Goal: Browse casually: Explore the website without a specific task or goal

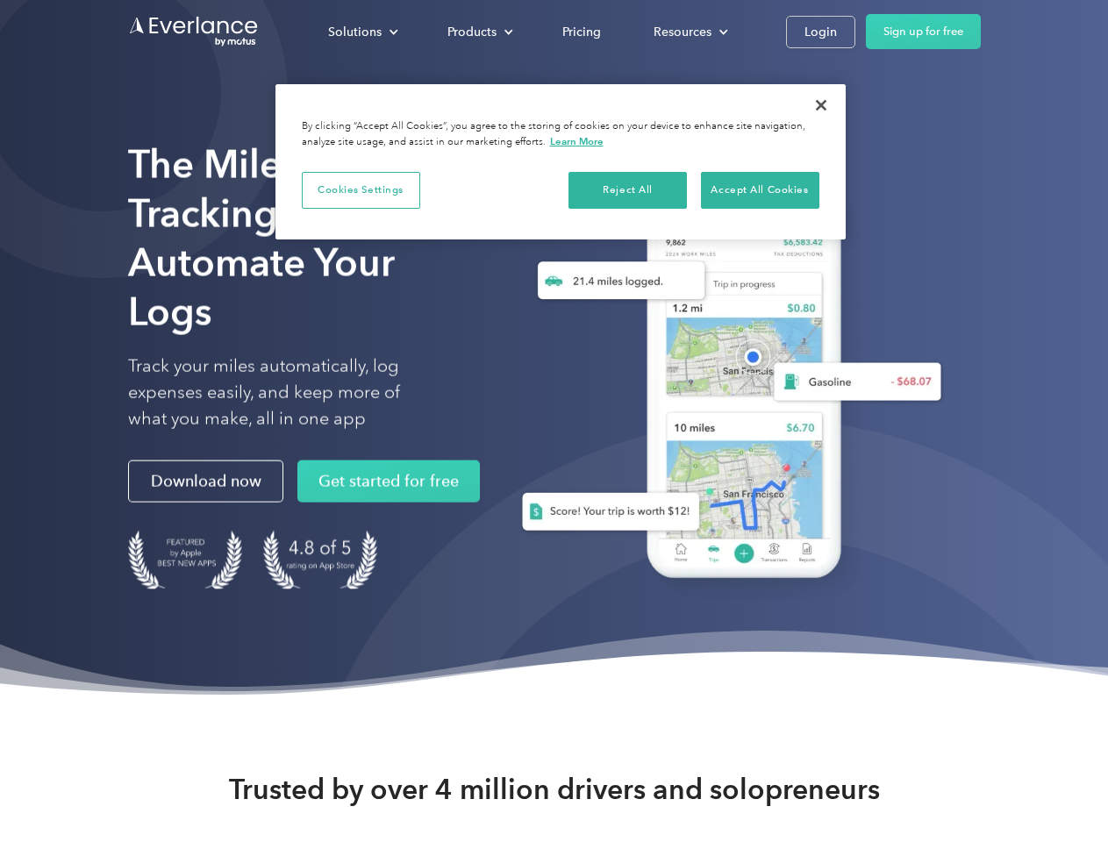
click at [362, 32] on div "Solutions" at bounding box center [355, 32] width 54 height 22
click at [478, 32] on div "Products" at bounding box center [471, 32] width 49 height 22
click at [689, 32] on div "Resources" at bounding box center [683, 32] width 58 height 22
click at [361, 189] on button "Cookies Settings" at bounding box center [361, 190] width 118 height 37
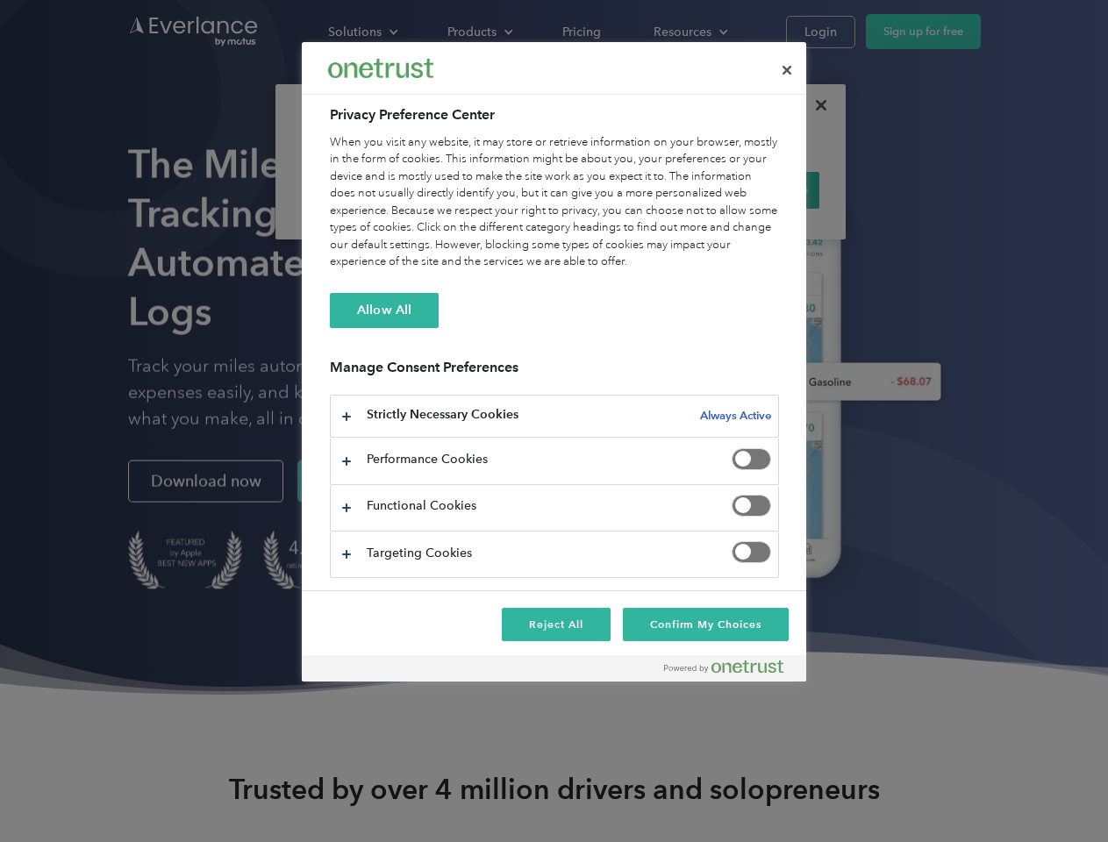
click at [628, 189] on div "When you visit any website, it may store or retrieve information on your browse…" at bounding box center [554, 202] width 449 height 137
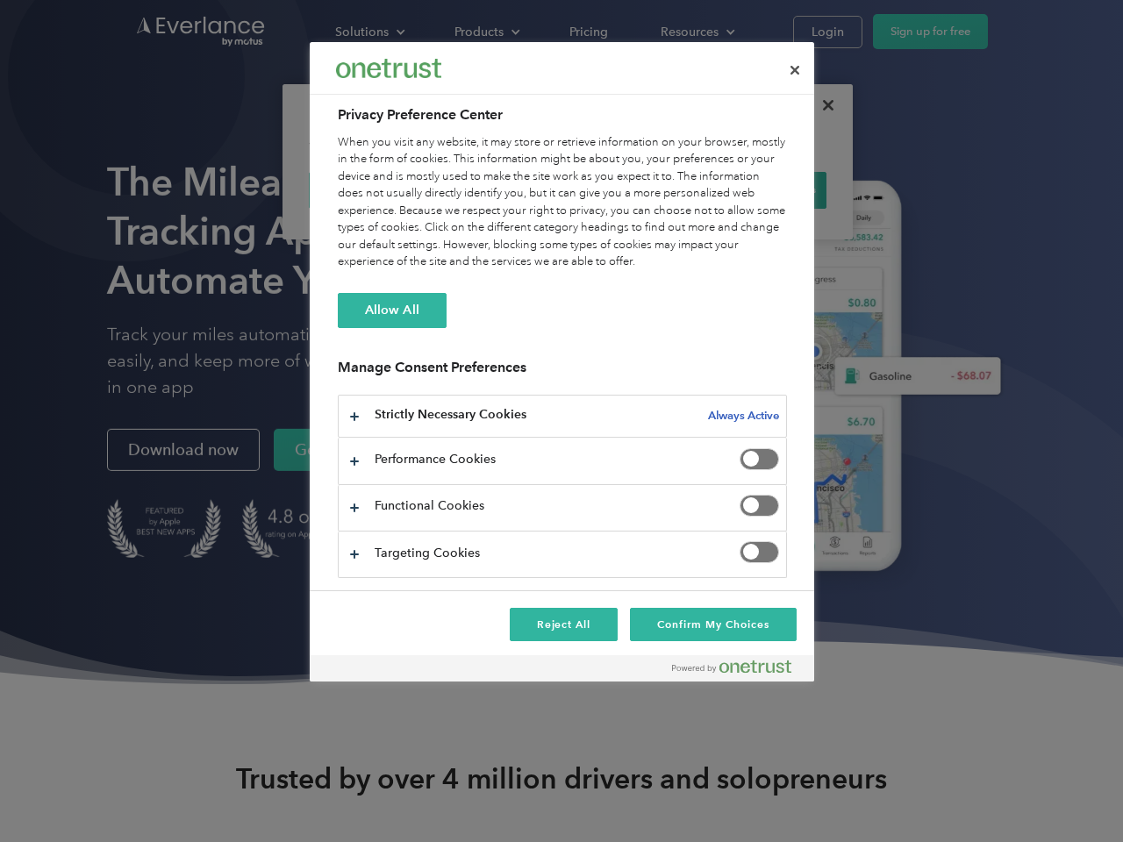
click at [760, 189] on div "When you visit any website, it may store or retrieve information on your browse…" at bounding box center [562, 202] width 449 height 137
click at [821, 105] on div at bounding box center [561, 421] width 1123 height 842
